Goal: Contribute content: Add original content to the website for others to see

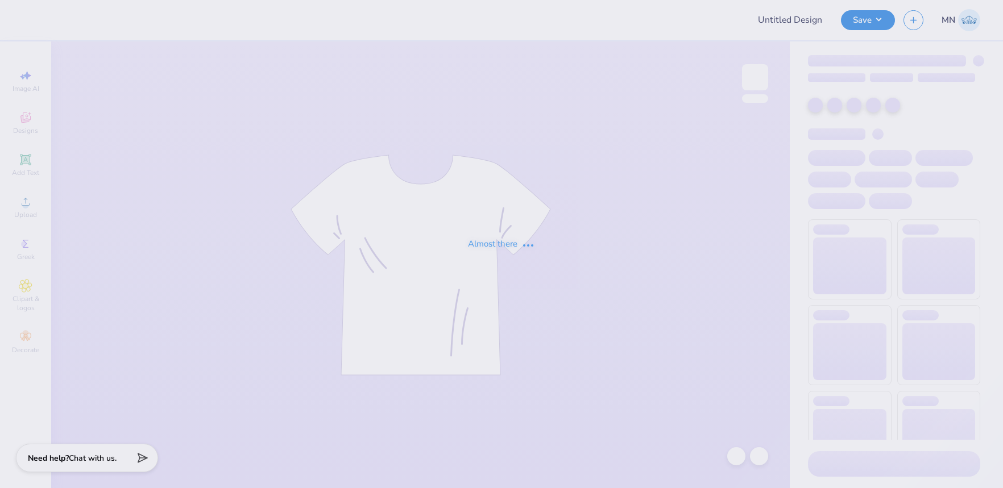
type input "Phi Mu Parents Weekend Final"
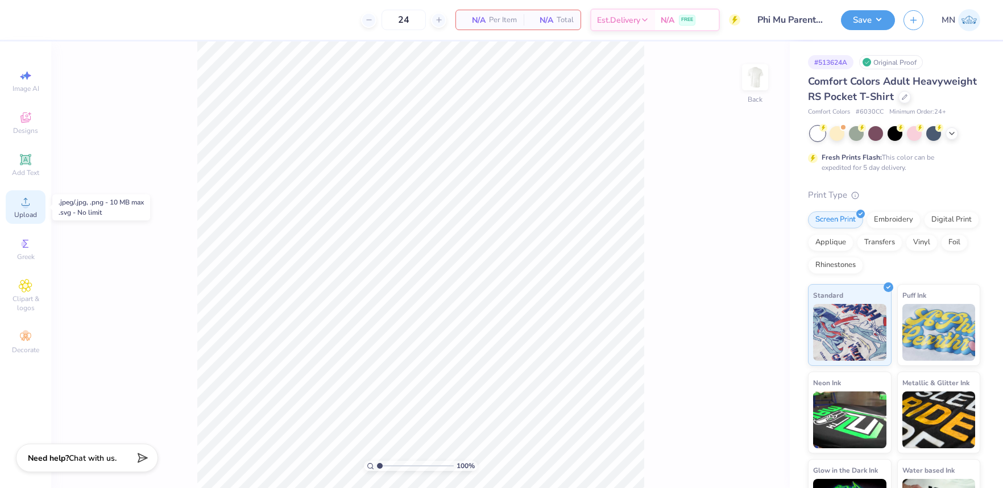
drag, startPoint x: 26, startPoint y: 210, endPoint x: 40, endPoint y: 213, distance: 14.4
click at [26, 210] on span "Upload" at bounding box center [25, 214] width 23 height 9
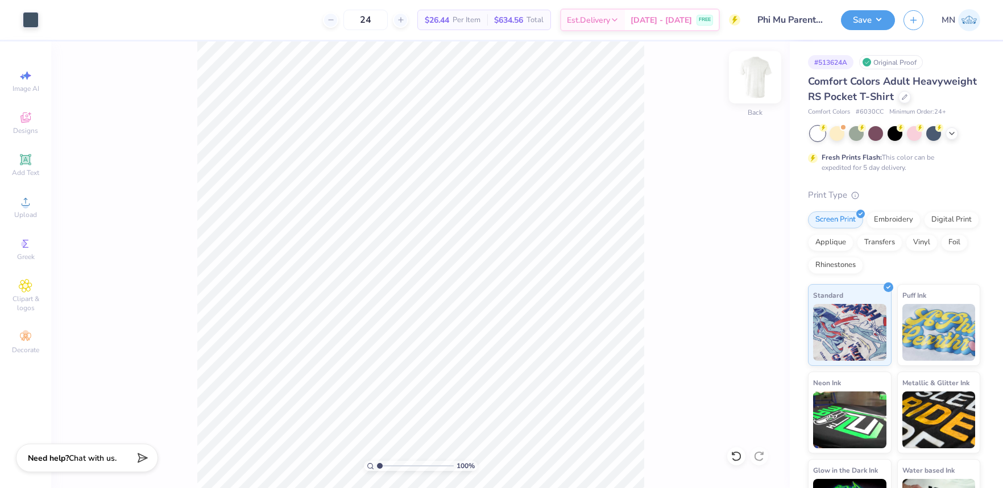
click at [756, 85] on img at bounding box center [754, 77] width 45 height 45
click at [36, 210] on span "Upload" at bounding box center [25, 214] width 23 height 9
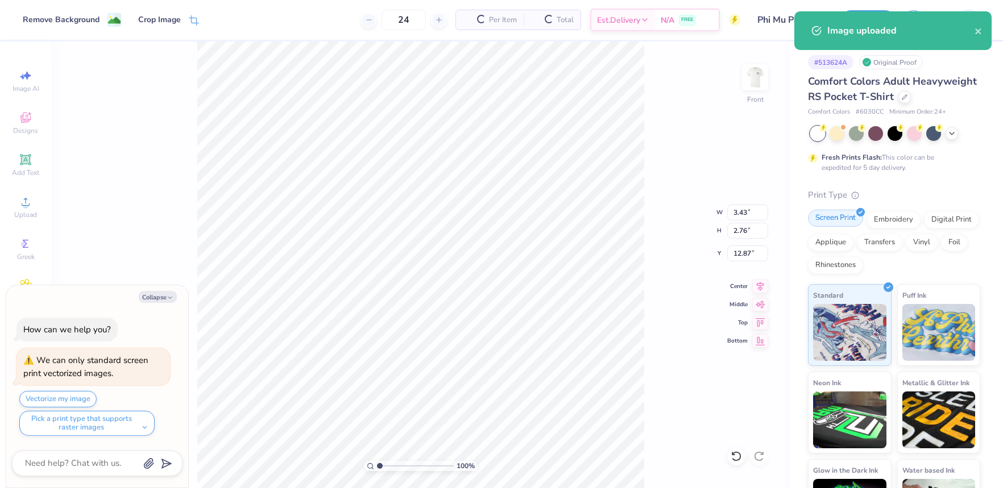
drag, startPoint x: 939, startPoint y: 215, endPoint x: 821, endPoint y: 218, distance: 118.3
click at [939, 215] on div "Digital Print" at bounding box center [951, 220] width 55 height 17
type textarea "x"
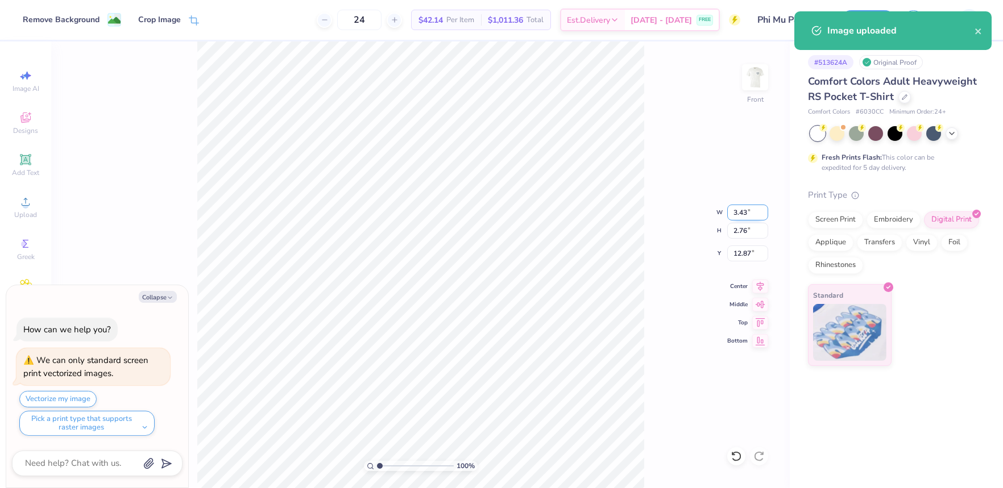
click at [741, 212] on input "3.43" at bounding box center [747, 213] width 41 height 16
type input "12"
type textarea "x"
type input "12.00"
type textarea "x"
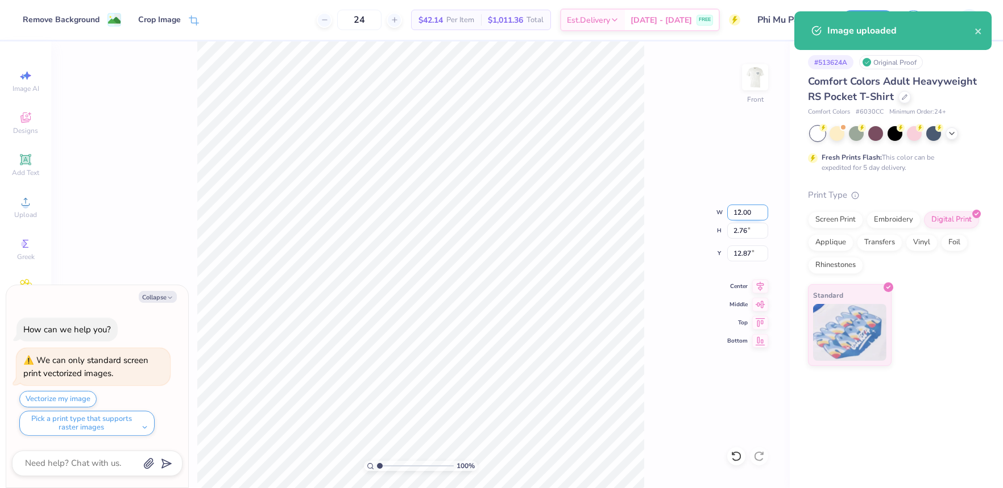
type input "9.64"
type input "9.43"
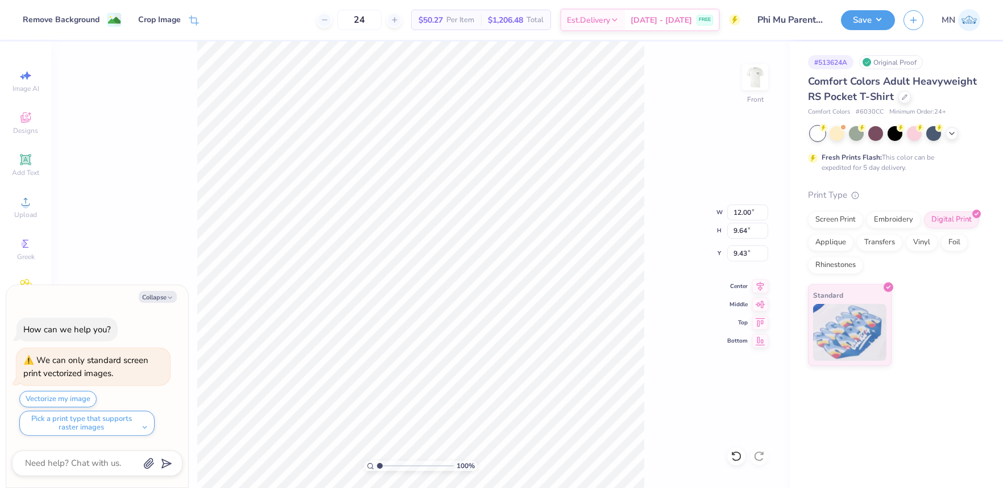
type textarea "x"
click at [748, 254] on input "9.00" at bounding box center [747, 254] width 41 height 16
type input "3"
type textarea "x"
type input "3.00"
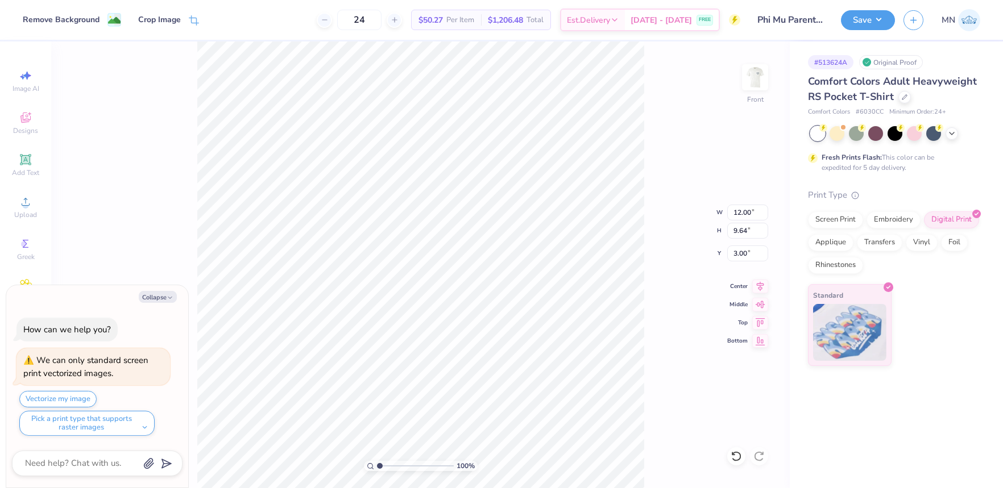
type textarea "x"
type input "1"
click at [376, 465] on div "100 %" at bounding box center [421, 466] width 114 height 10
drag, startPoint x: 155, startPoint y: 301, endPoint x: 193, endPoint y: 293, distance: 38.2
click at [157, 300] on button "Collapse" at bounding box center [158, 297] width 38 height 12
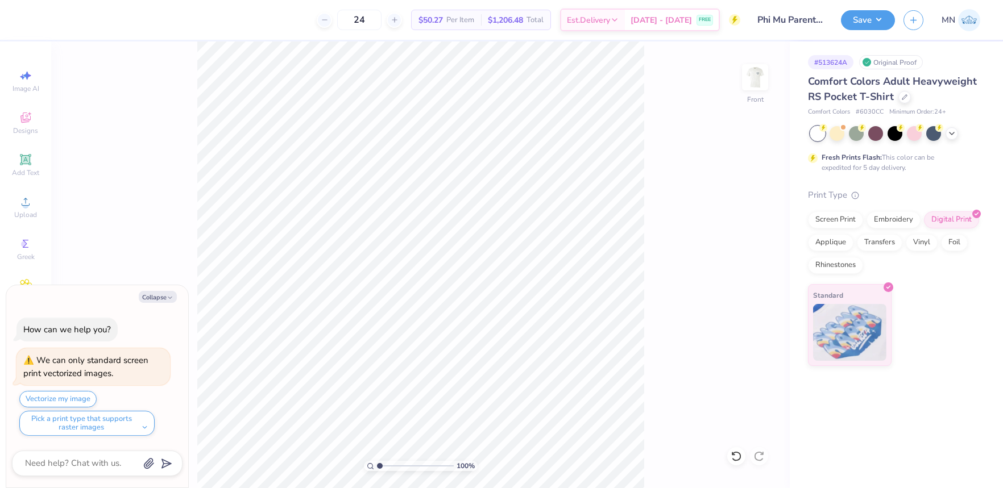
type textarea "x"
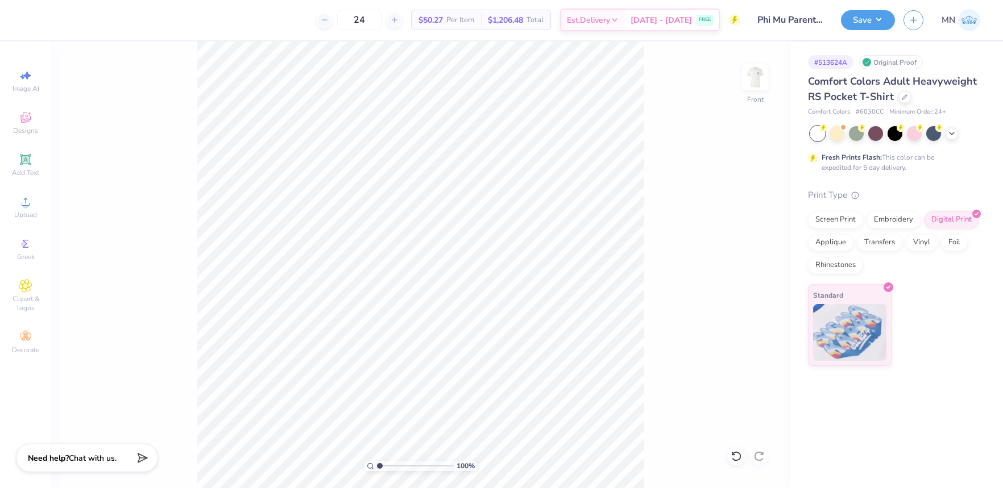
drag, startPoint x: 868, startPoint y: 15, endPoint x: 878, endPoint y: 32, distance: 19.7
click at [868, 15] on button "Save" at bounding box center [868, 20] width 54 height 20
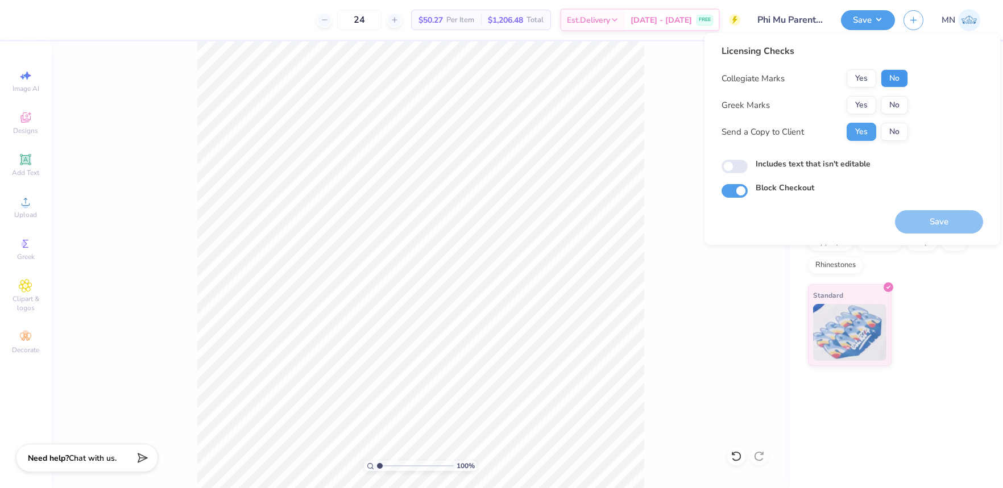
click at [899, 72] on button "No" at bounding box center [894, 78] width 27 height 18
drag, startPoint x: 865, startPoint y: 101, endPoint x: 870, endPoint y: 119, distance: 19.1
click at [865, 101] on button "Yes" at bounding box center [862, 105] width 30 height 18
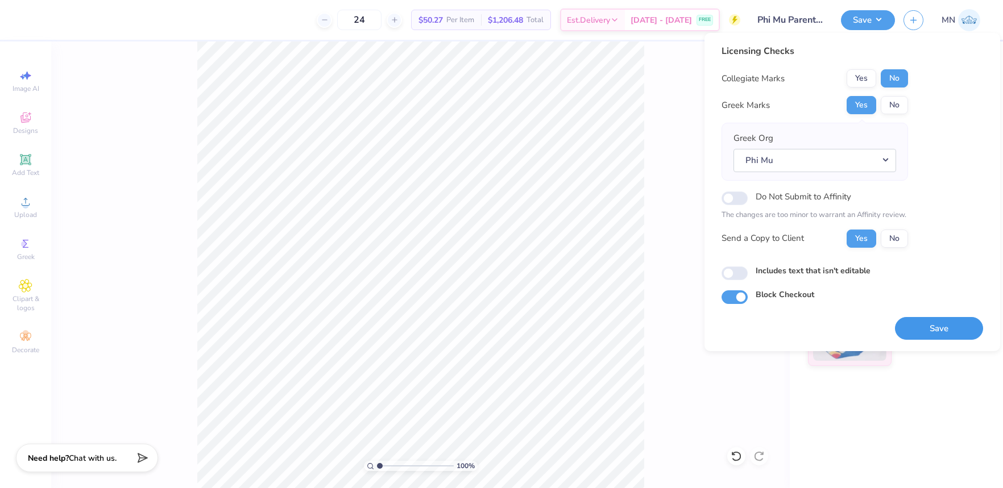
click at [947, 318] on button "Save" at bounding box center [939, 328] width 88 height 23
